Goal: Navigation & Orientation: Go to known website

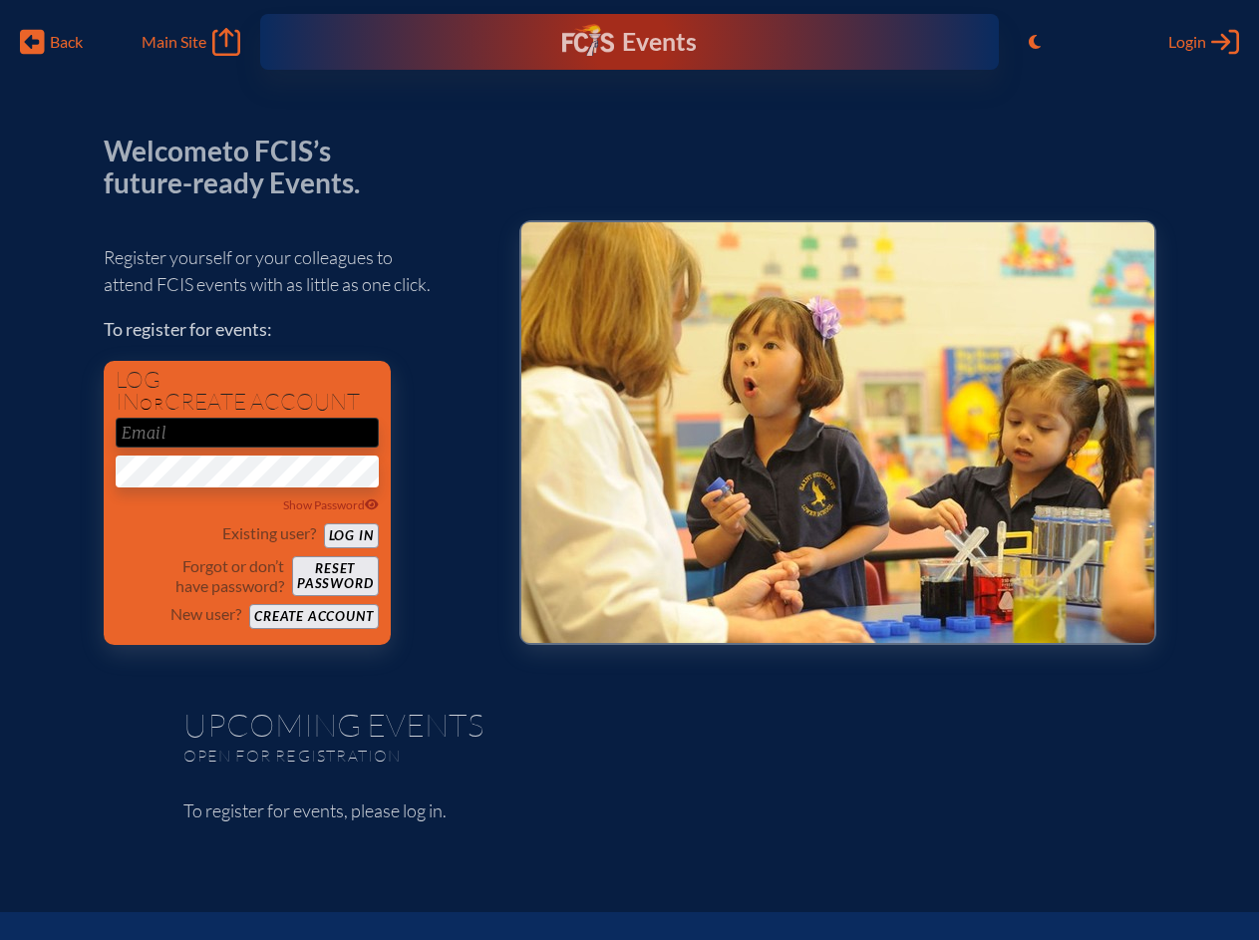
click at [52, 42] on span "Back" at bounding box center [66, 42] width 33 height 20
click at [1035, 42] on icon "Toggle to Light Mode" at bounding box center [1035, 42] width 12 height 16
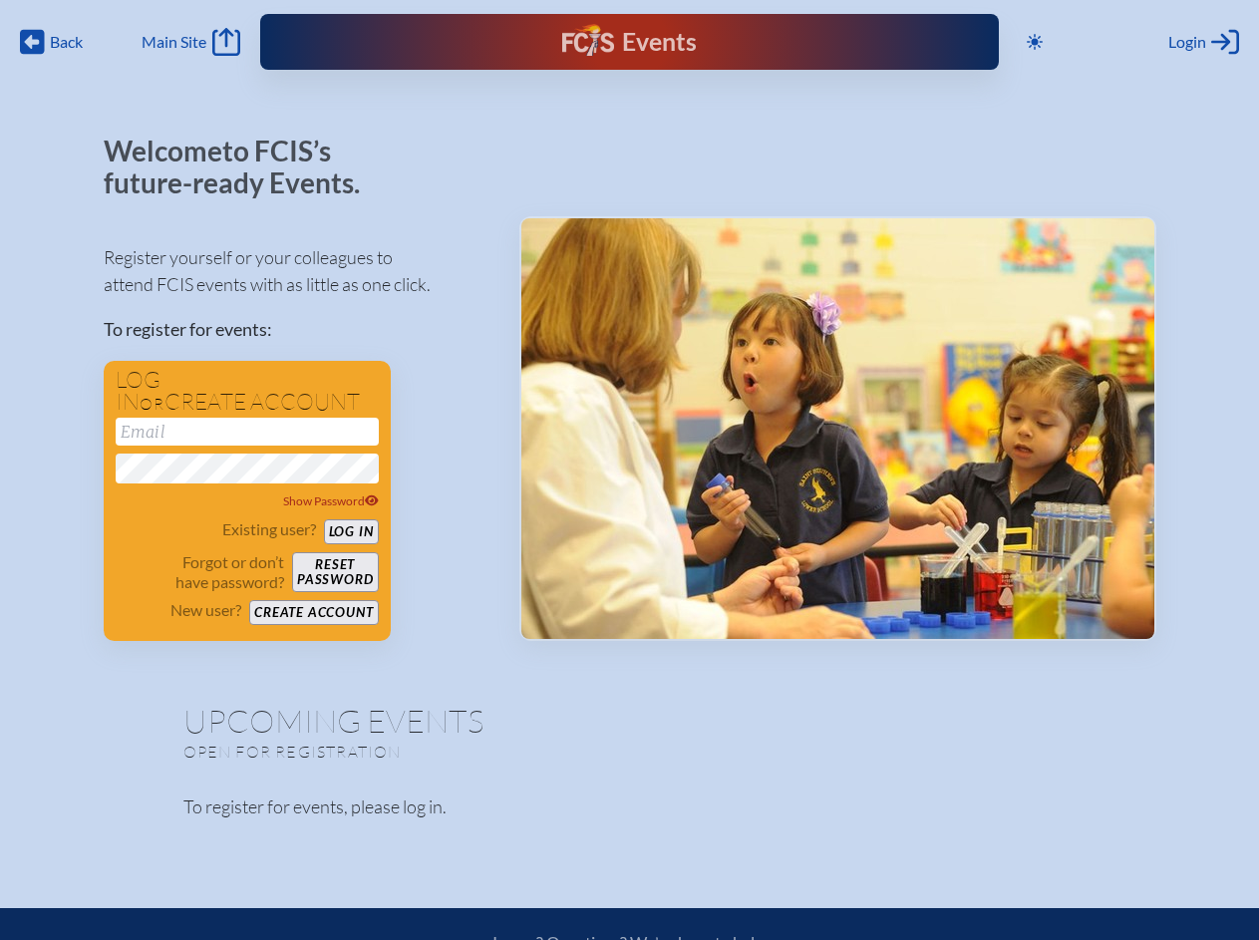
click at [1203, 42] on span "Login" at bounding box center [1187, 42] width 38 height 20
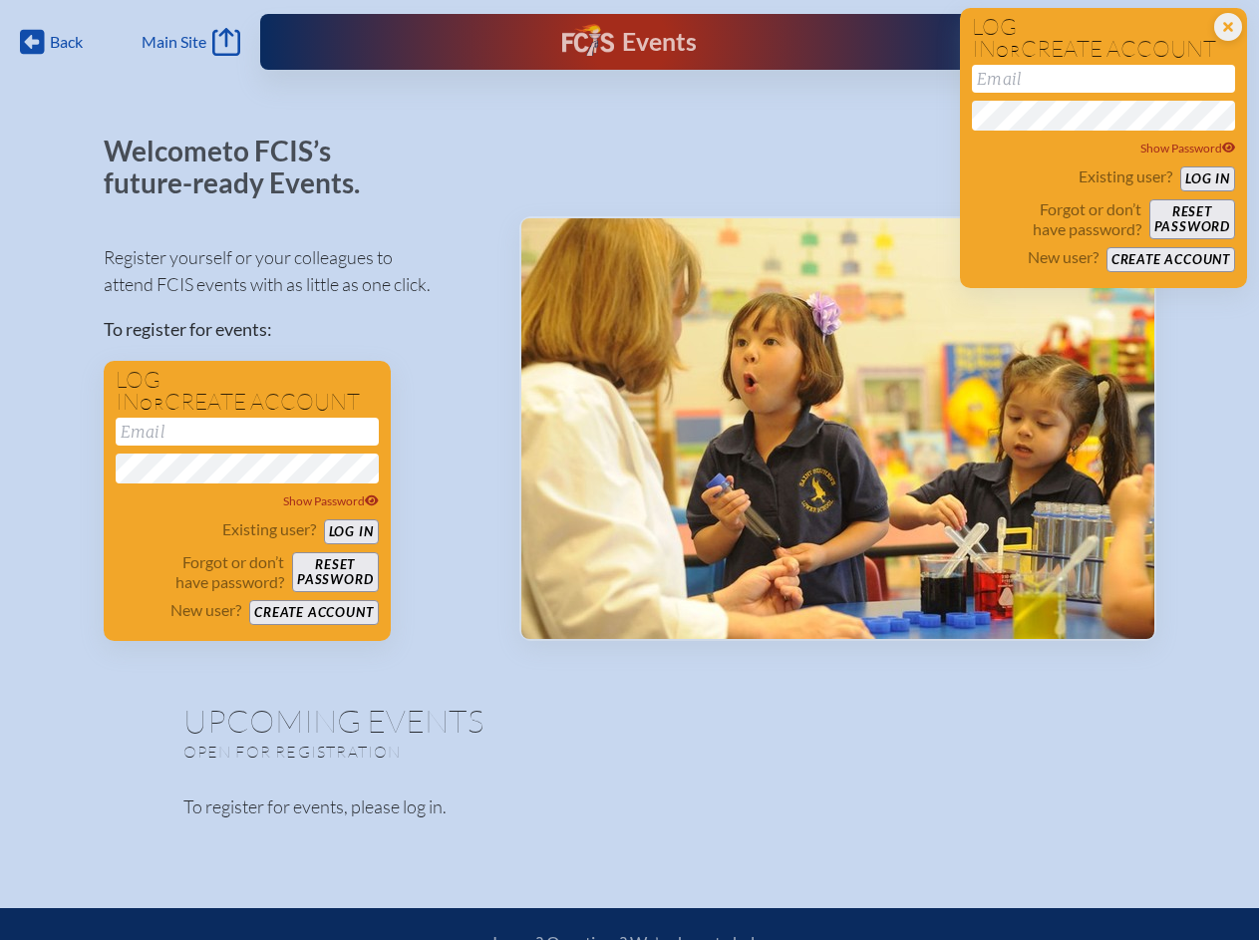
click at [247, 501] on div "Show Password" at bounding box center [247, 501] width 263 height 20
